Goal: Navigation & Orientation: Find specific page/section

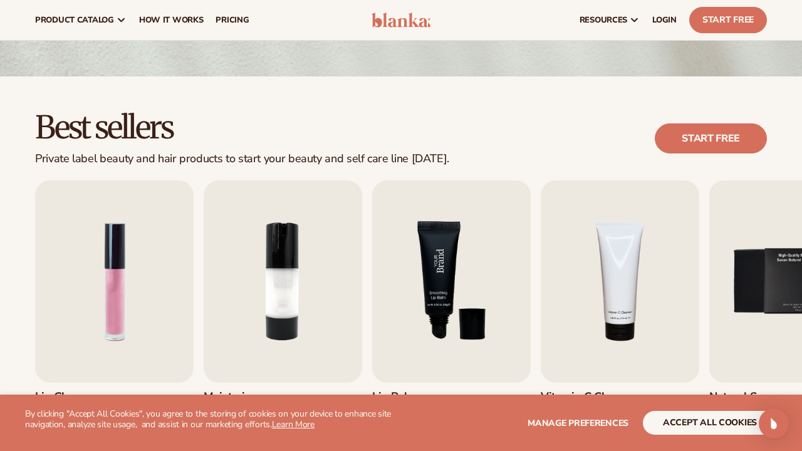
scroll to position [259, 0]
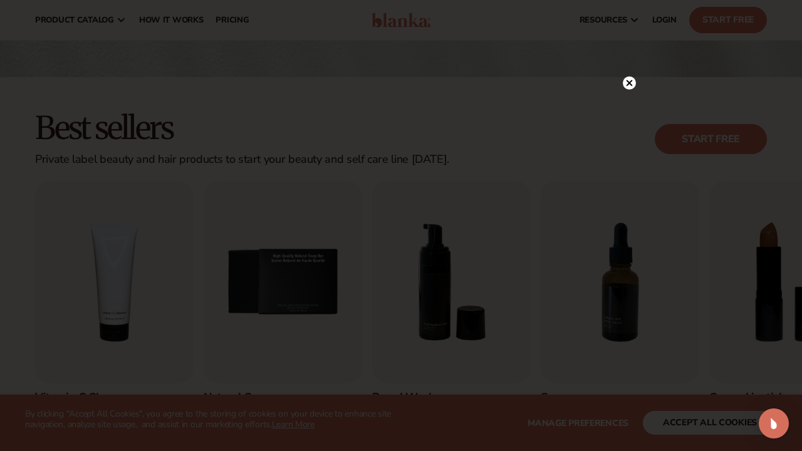
click at [627, 80] on circle at bounding box center [629, 82] width 13 height 13
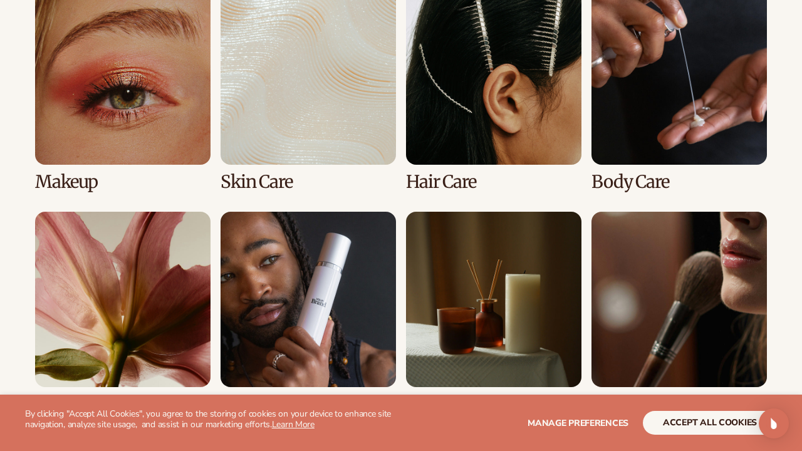
scroll to position [964, 0]
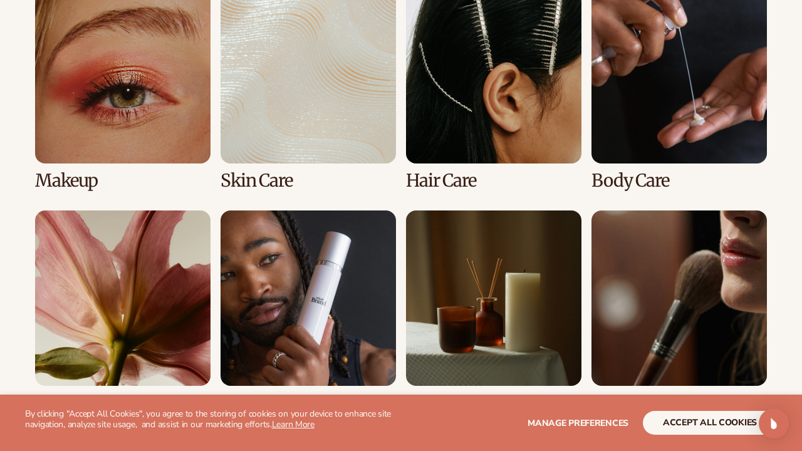
click at [501, 68] on link "3 / 8" at bounding box center [493, 89] width 175 height 202
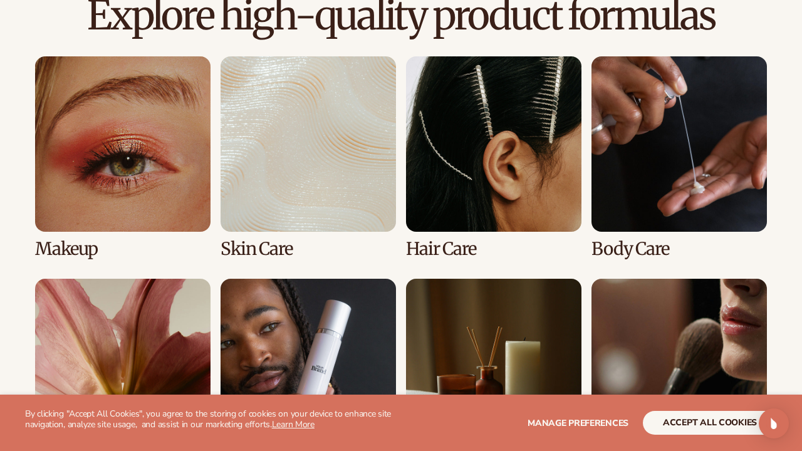
scroll to position [884, 0]
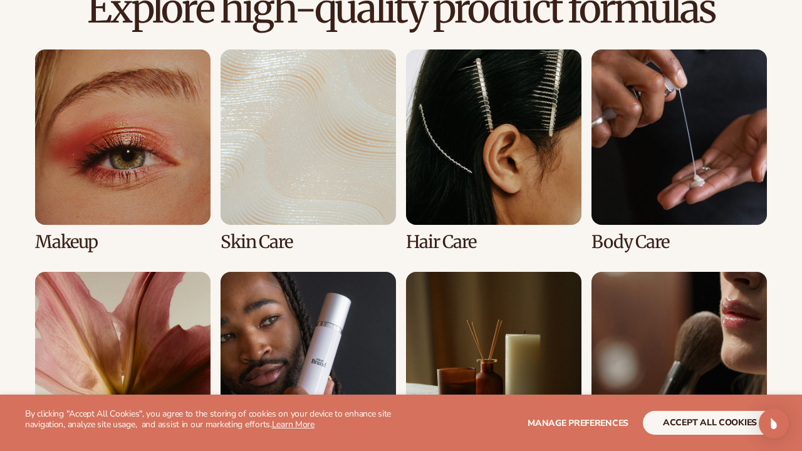
click at [444, 247] on link "3 / 8" at bounding box center [493, 150] width 175 height 202
